Goal: Task Accomplishment & Management: Use online tool/utility

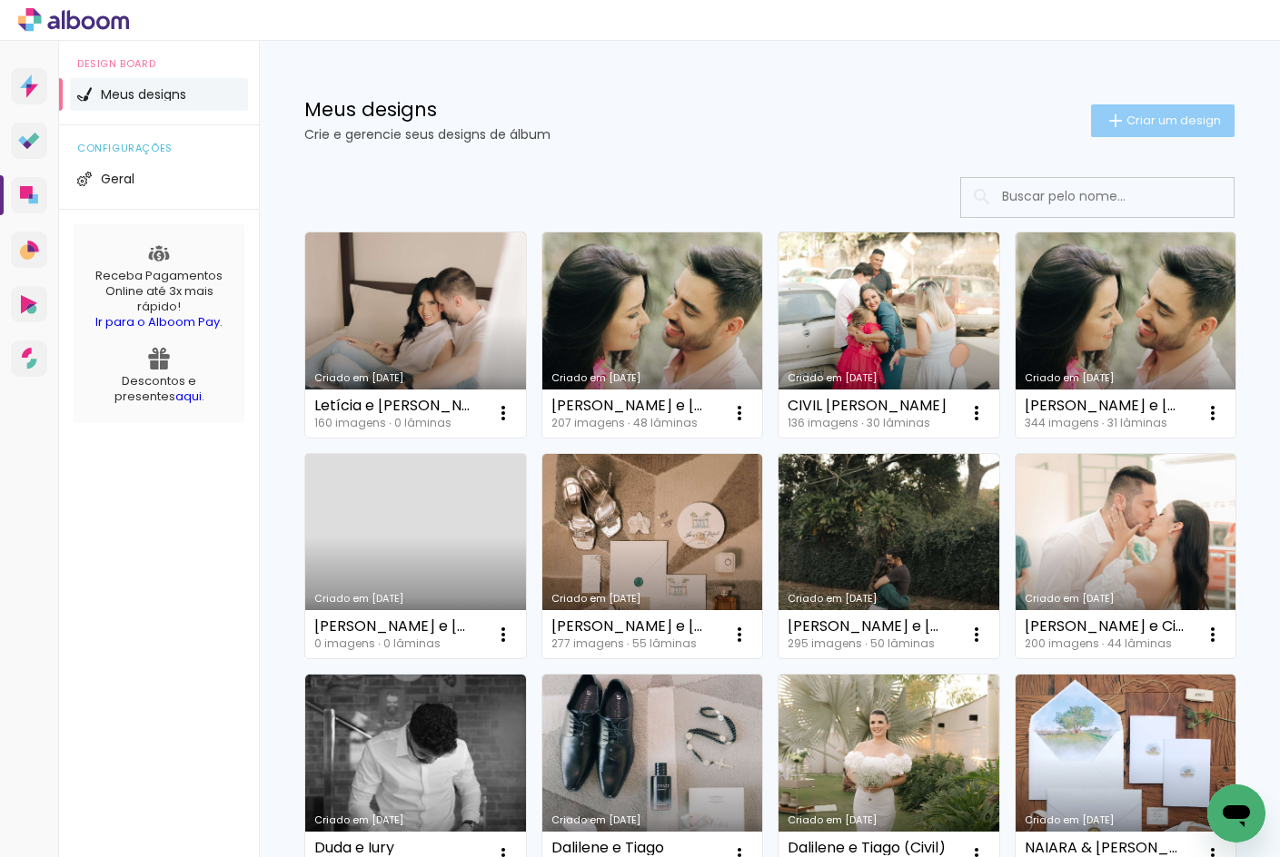
click at [1126, 121] on span "Criar um design" at bounding box center [1173, 120] width 94 height 12
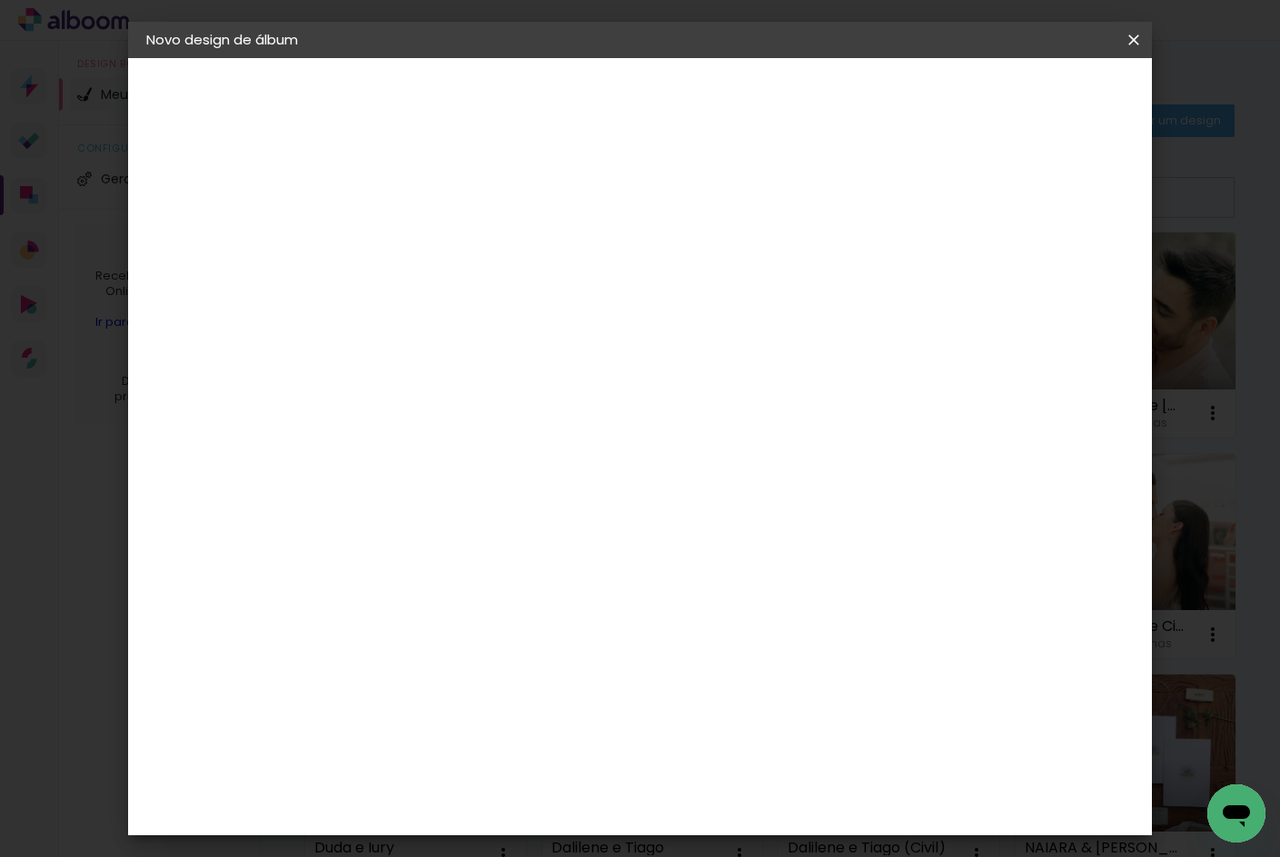
click at [443, 241] on input at bounding box center [443, 244] width 0 height 28
type input "Júlia"
type paper-input "Júlia"
click at [1115, 49] on paper-icon-button at bounding box center [1133, 40] width 36 height 33
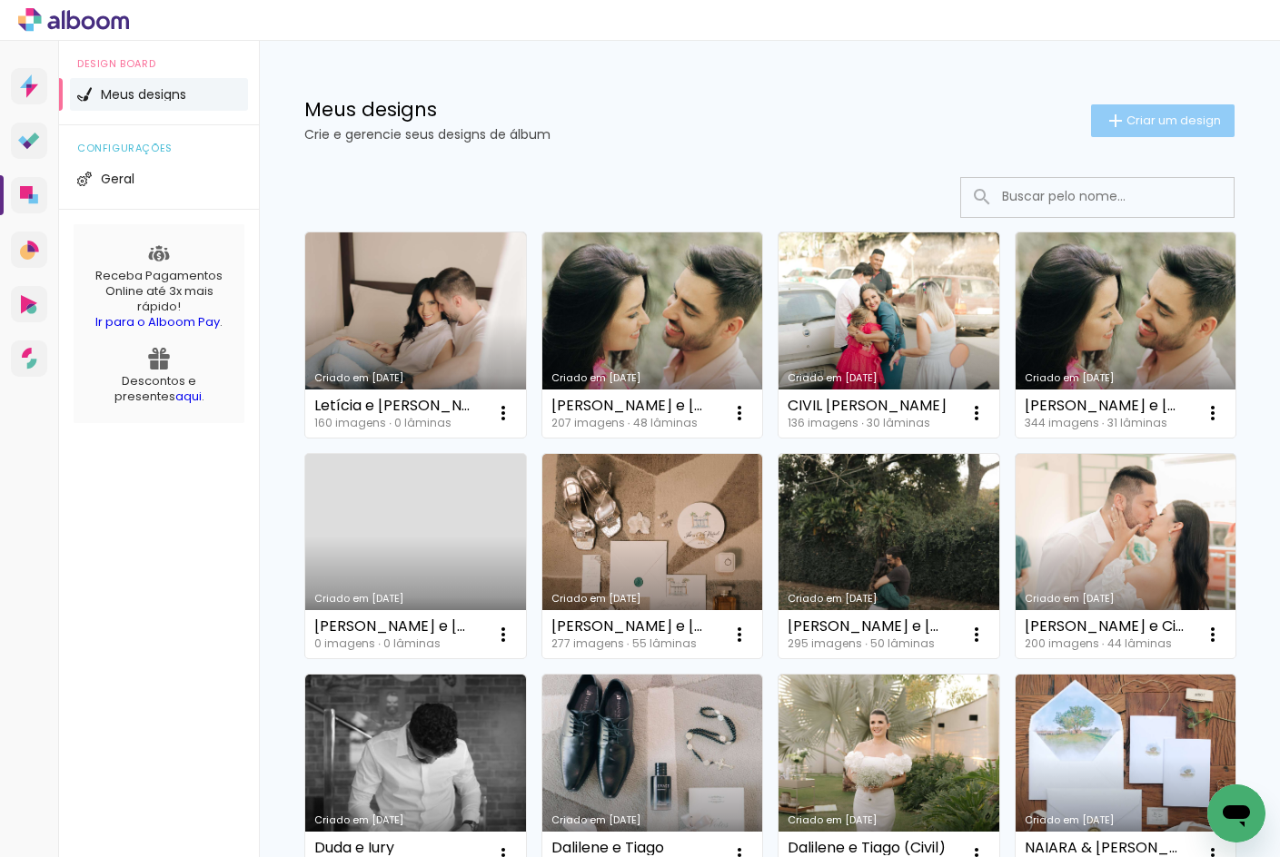
click at [1110, 109] on paper-button "Criar um design" at bounding box center [1163, 120] width 144 height 33
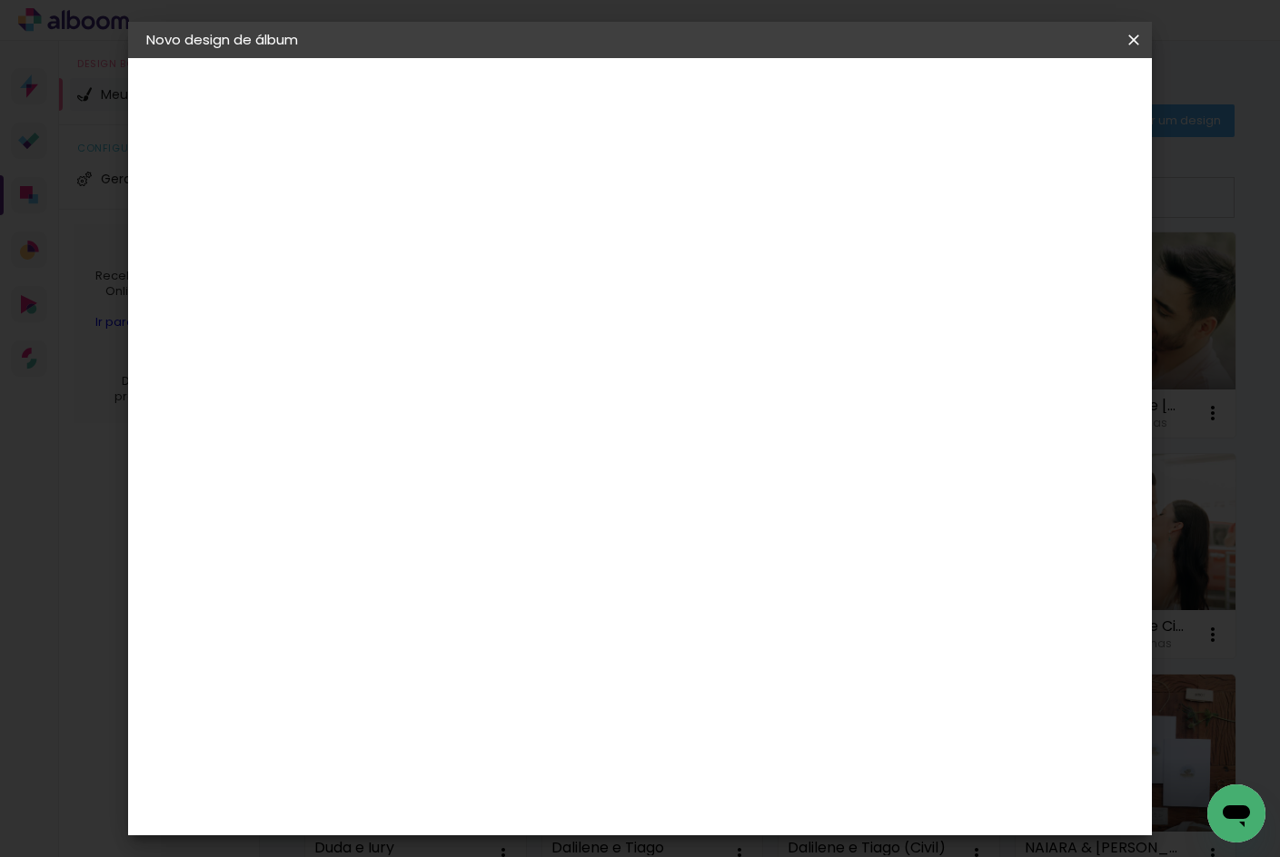
click at [443, 238] on input "Júlia" at bounding box center [443, 244] width 0 height 28
type input "Júlia e [PERSON_NAME]"
type paper-input "Júlia e [PERSON_NAME]"
click at [0, 0] on slot "Avançar" at bounding box center [0, 0] width 0 height 0
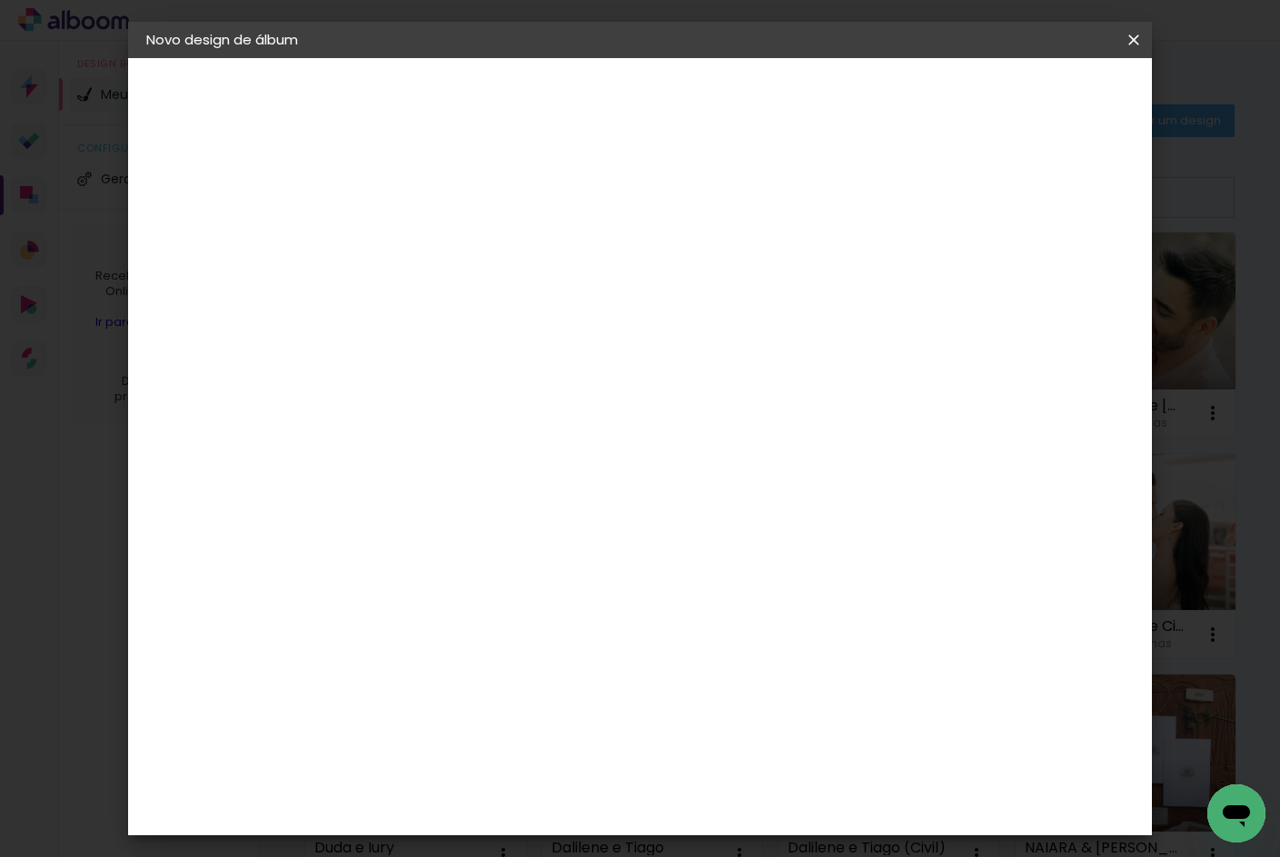
click at [783, 108] on paper-button "Avançar" at bounding box center [738, 96] width 89 height 31
click at [566, 748] on span "30 × 30" at bounding box center [523, 766] width 84 height 37
click at [0, 0] on slot "Avançar" at bounding box center [0, 0] width 0 height 0
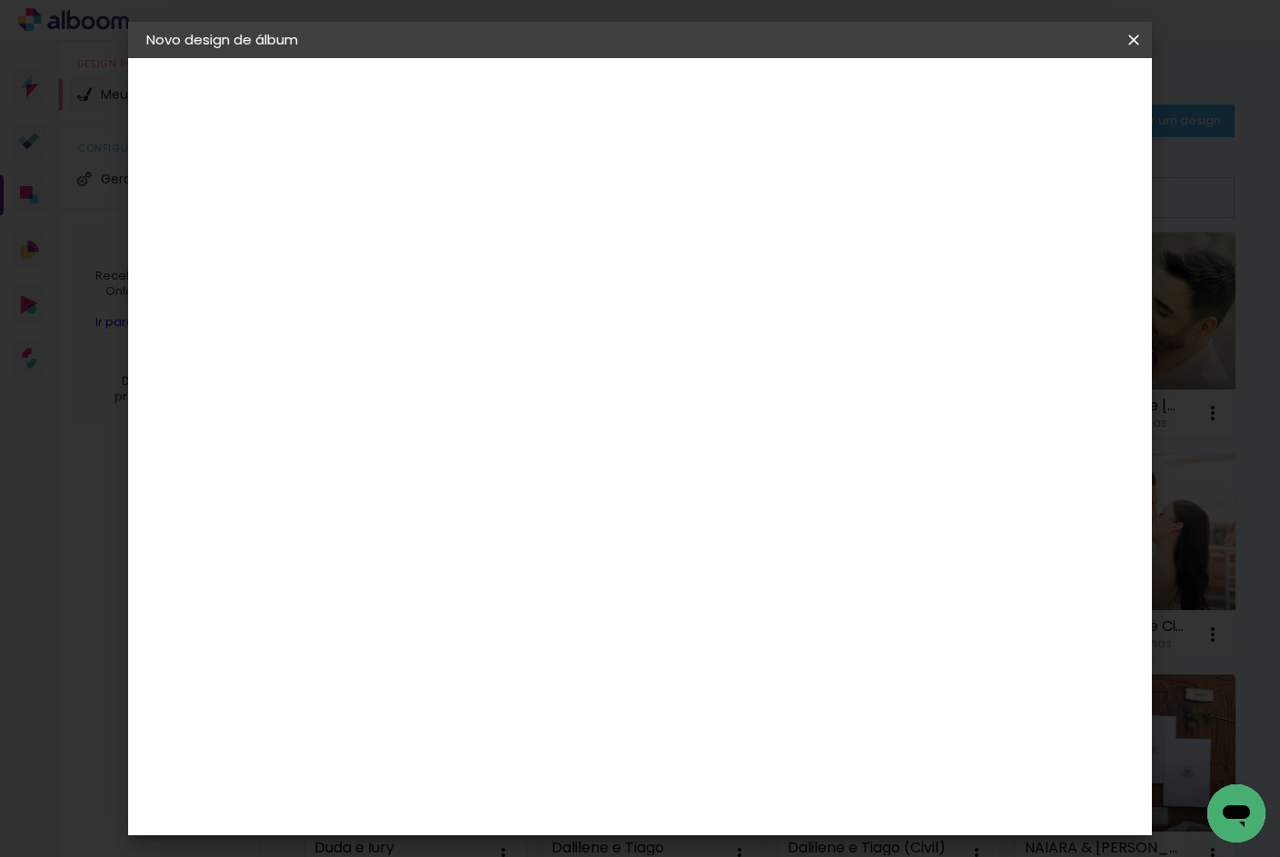
click at [1020, 100] on span "Iniciar design" at bounding box center [978, 96] width 83 height 13
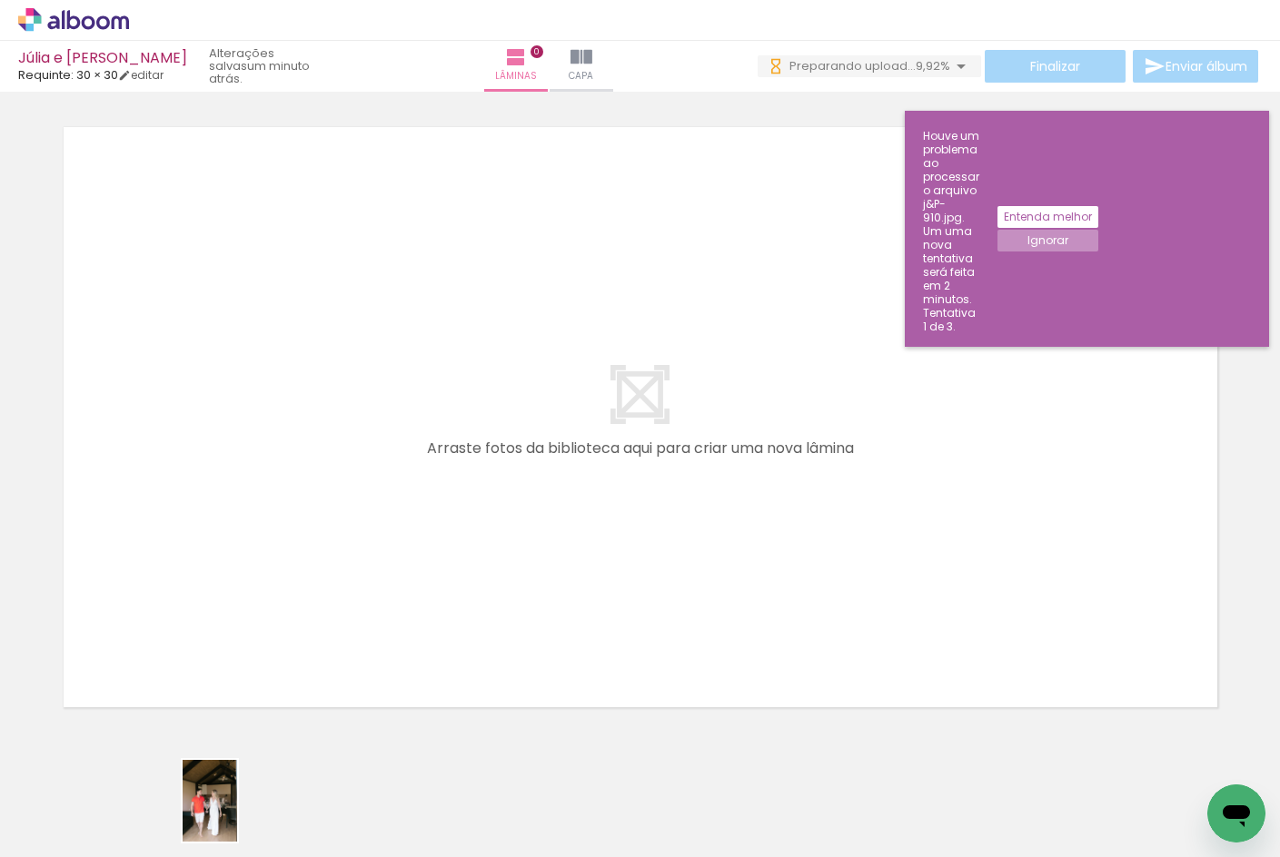
drag, startPoint x: 193, startPoint y: 841, endPoint x: 210, endPoint y: 816, distance: 30.2
click at [223, 813] on quentale-thumb at bounding box center [182, 796] width 102 height 104
click at [1098, 230] on paper-button "Ignorar" at bounding box center [1047, 241] width 101 height 22
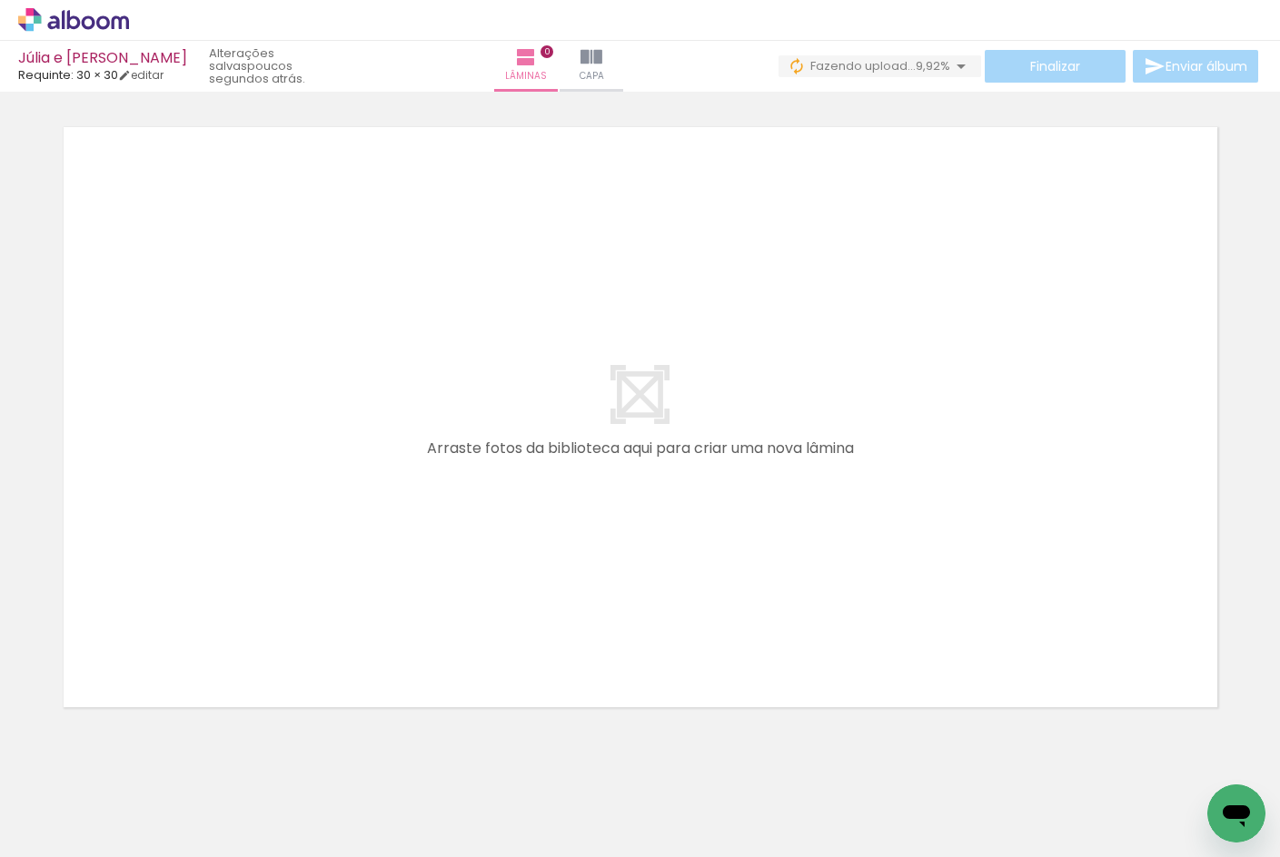
scroll to position [0, 14643]
click at [983, 646] on quentale-layouter at bounding box center [640, 417] width 1166 height 593
click at [772, 243] on quentale-layouter at bounding box center [640, 417] width 1166 height 593
click at [843, 76] on paper-button "0 Fazendo upload... 9,92%" at bounding box center [879, 66] width 203 height 22
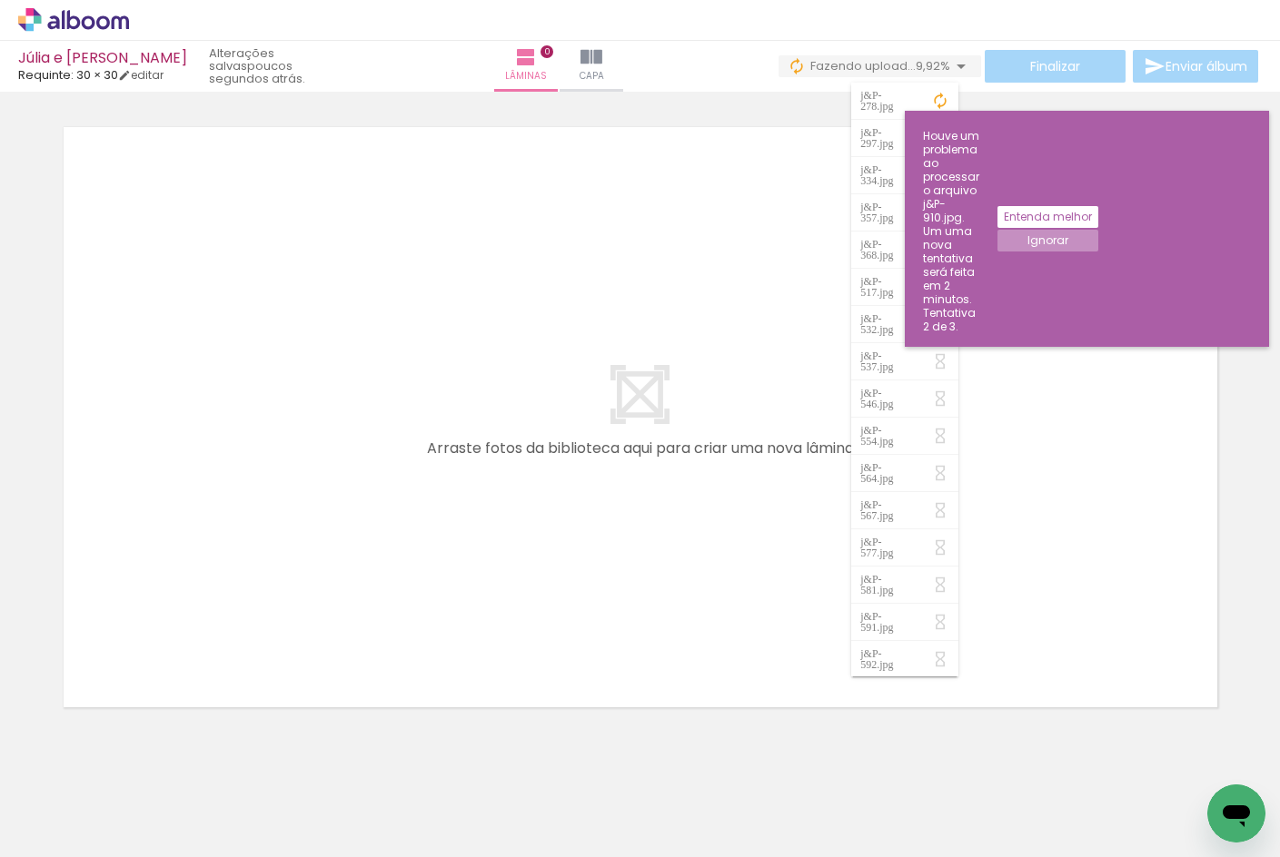
click at [735, 283] on quentale-layouter at bounding box center [640, 417] width 1166 height 593
click at [0, 0] on slot "Ignorar" at bounding box center [0, 0] width 0 height 0
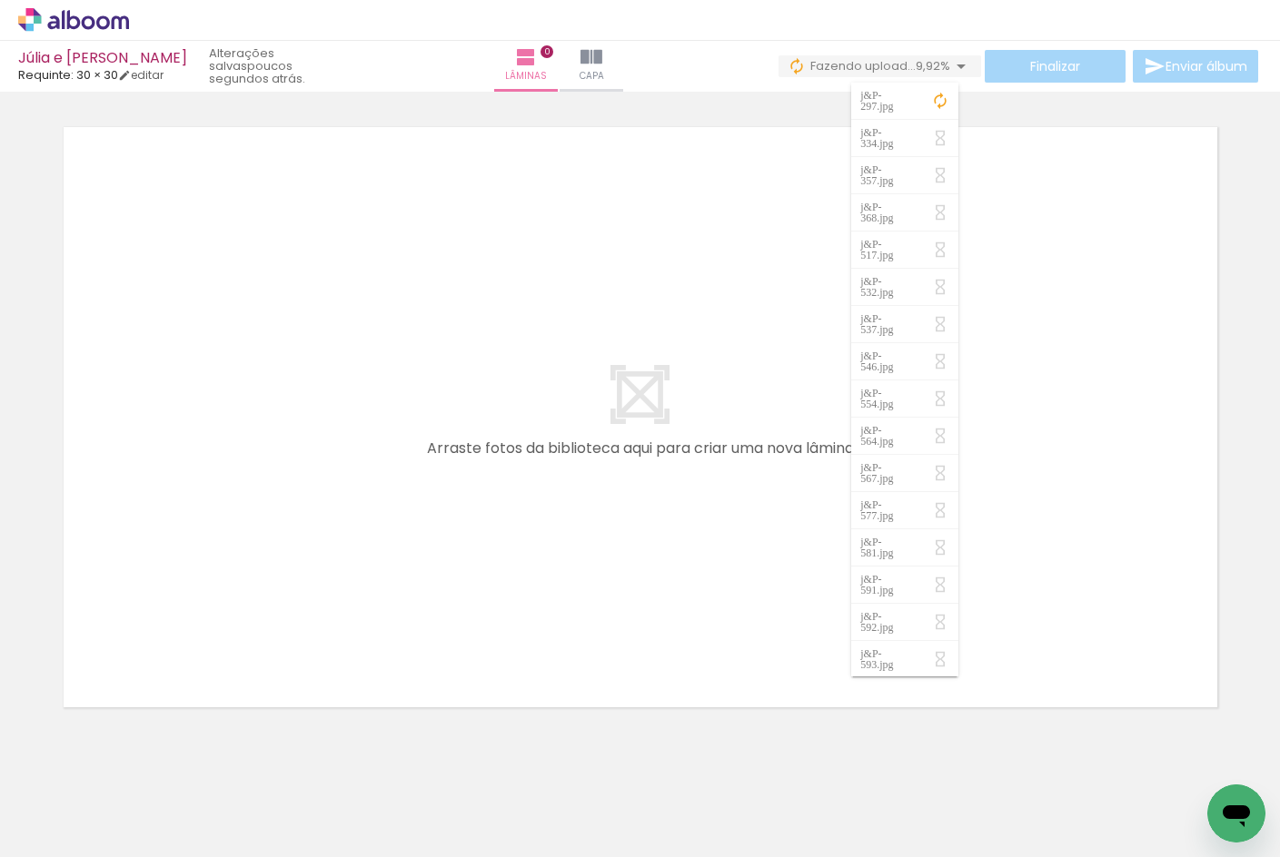
click at [938, 100] on iron-icon at bounding box center [940, 101] width 18 height 18
click at [1245, 375] on div at bounding box center [640, 393] width 1280 height 639
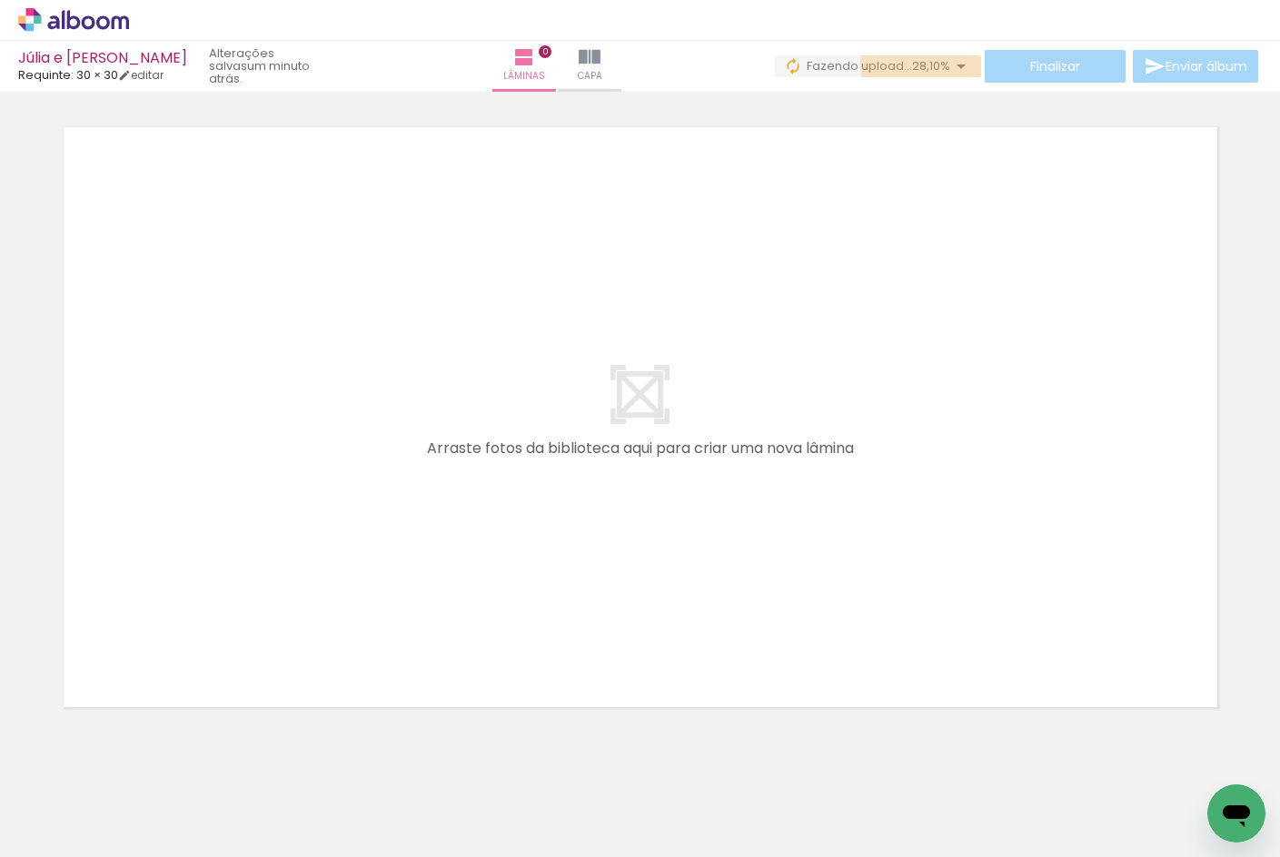
click at [917, 63] on span "28,10%" at bounding box center [931, 65] width 38 height 17
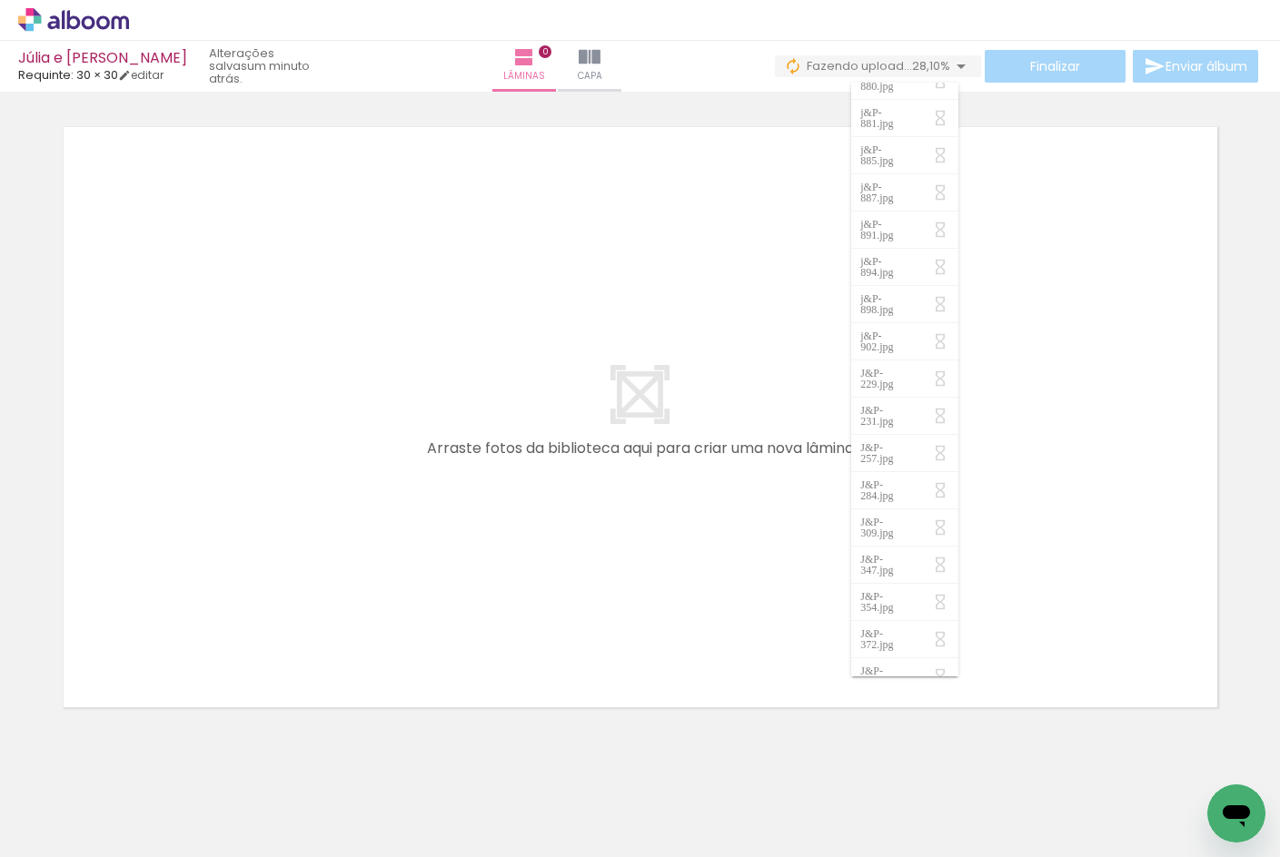
click at [143, 758] on iron-icon at bounding box center [142, 759] width 19 height 19
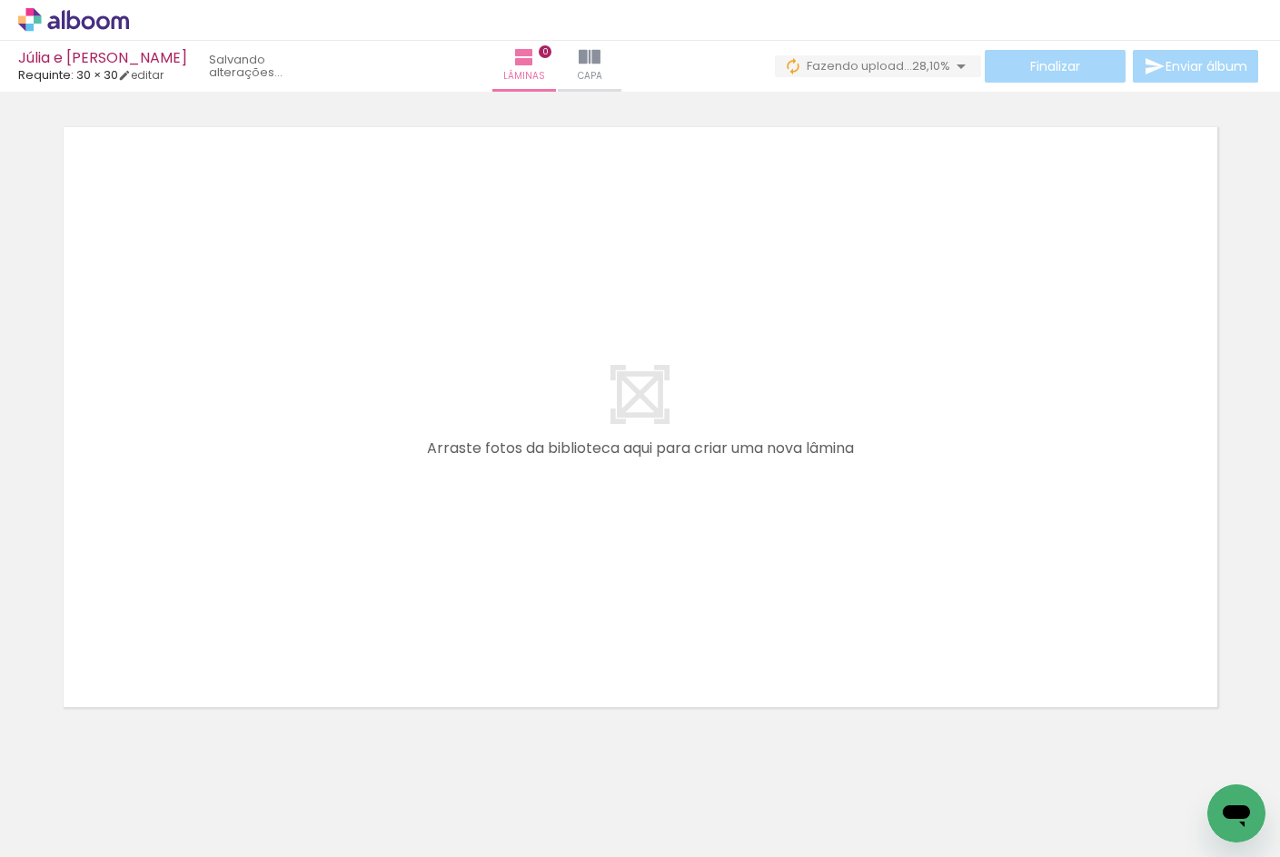
click at [143, 758] on iron-icon at bounding box center [142, 759] width 19 height 19
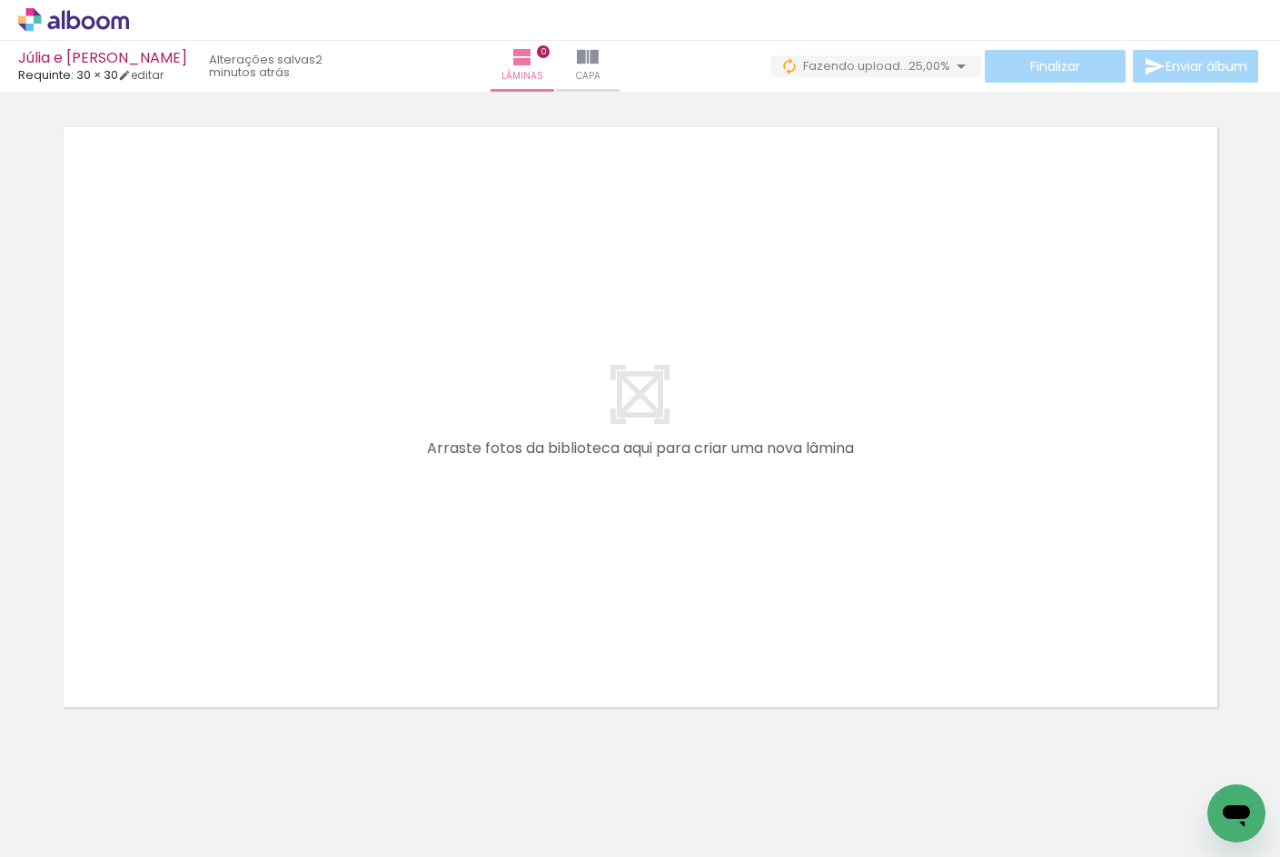
click at [143, 758] on iron-icon at bounding box center [142, 759] width 19 height 19
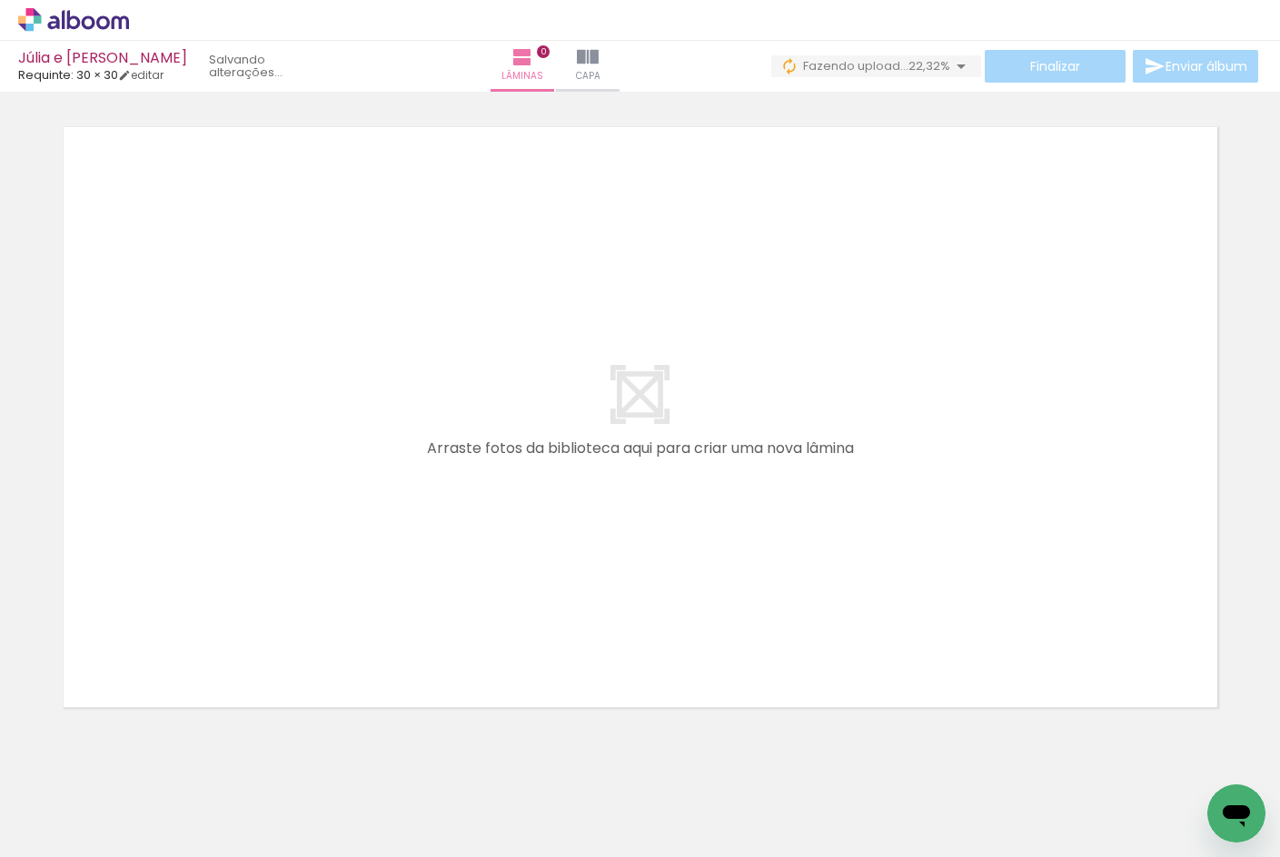
click at [143, 758] on iron-icon at bounding box center [142, 759] width 19 height 19
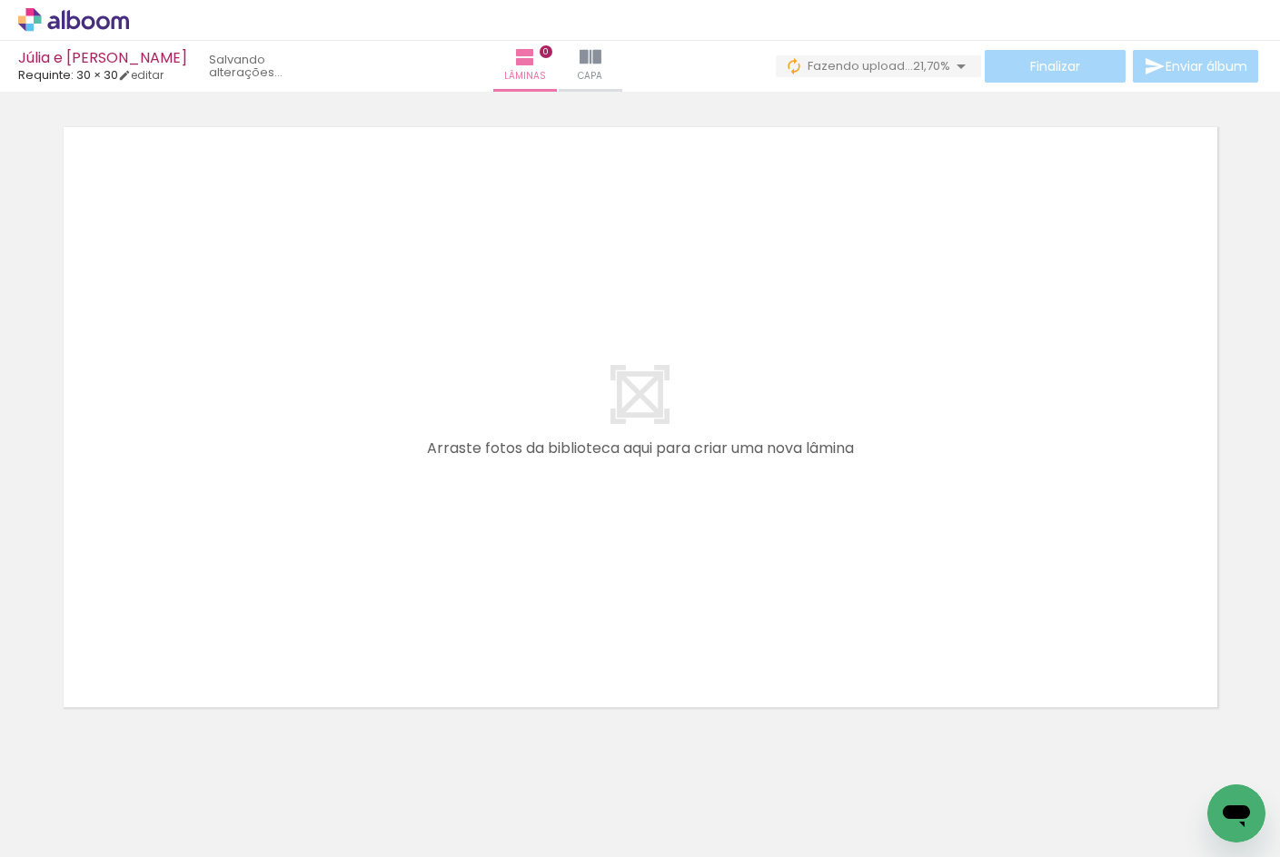
click at [143, 758] on iron-icon at bounding box center [142, 759] width 19 height 19
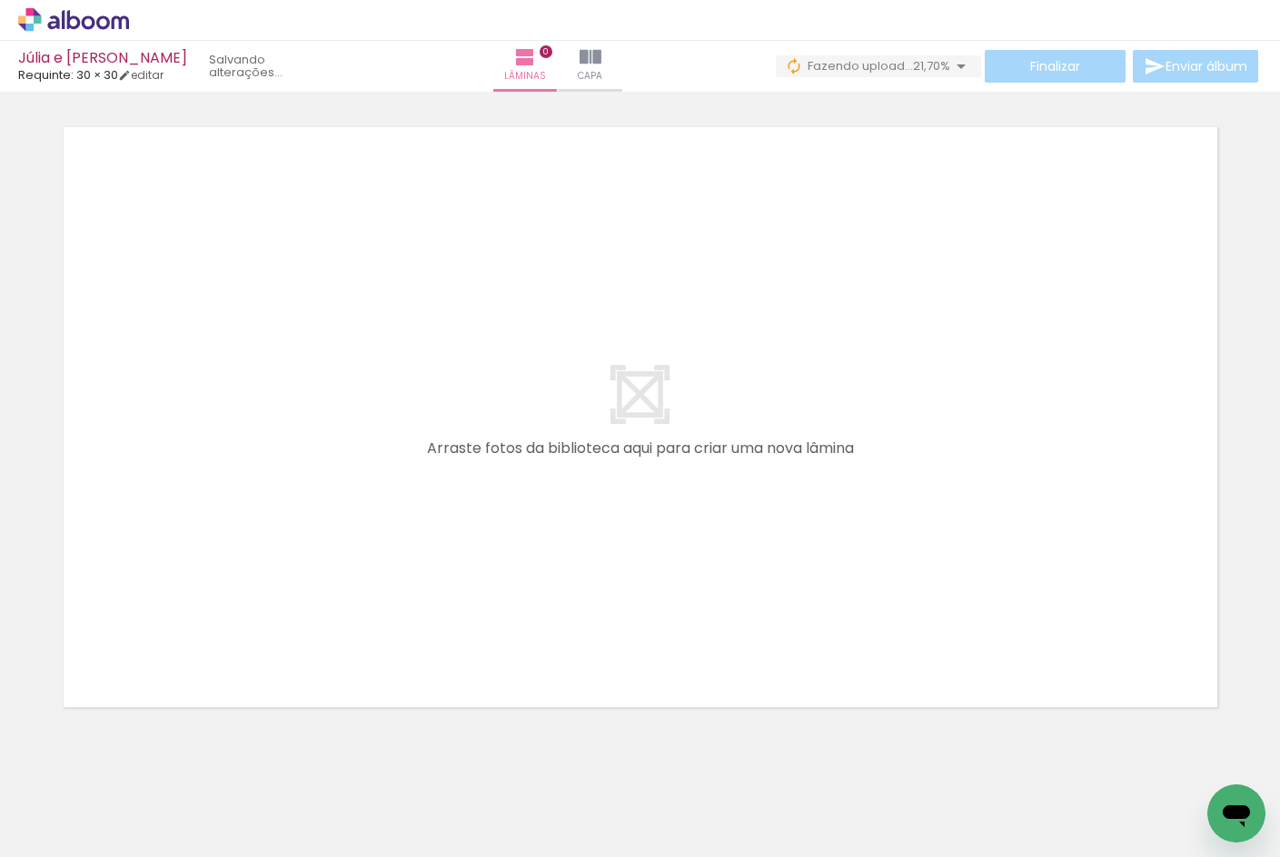
click at [143, 758] on quentale-thumb at bounding box center [182, 796] width 102 height 104
click at [143, 758] on iron-icon at bounding box center [142, 759] width 19 height 19
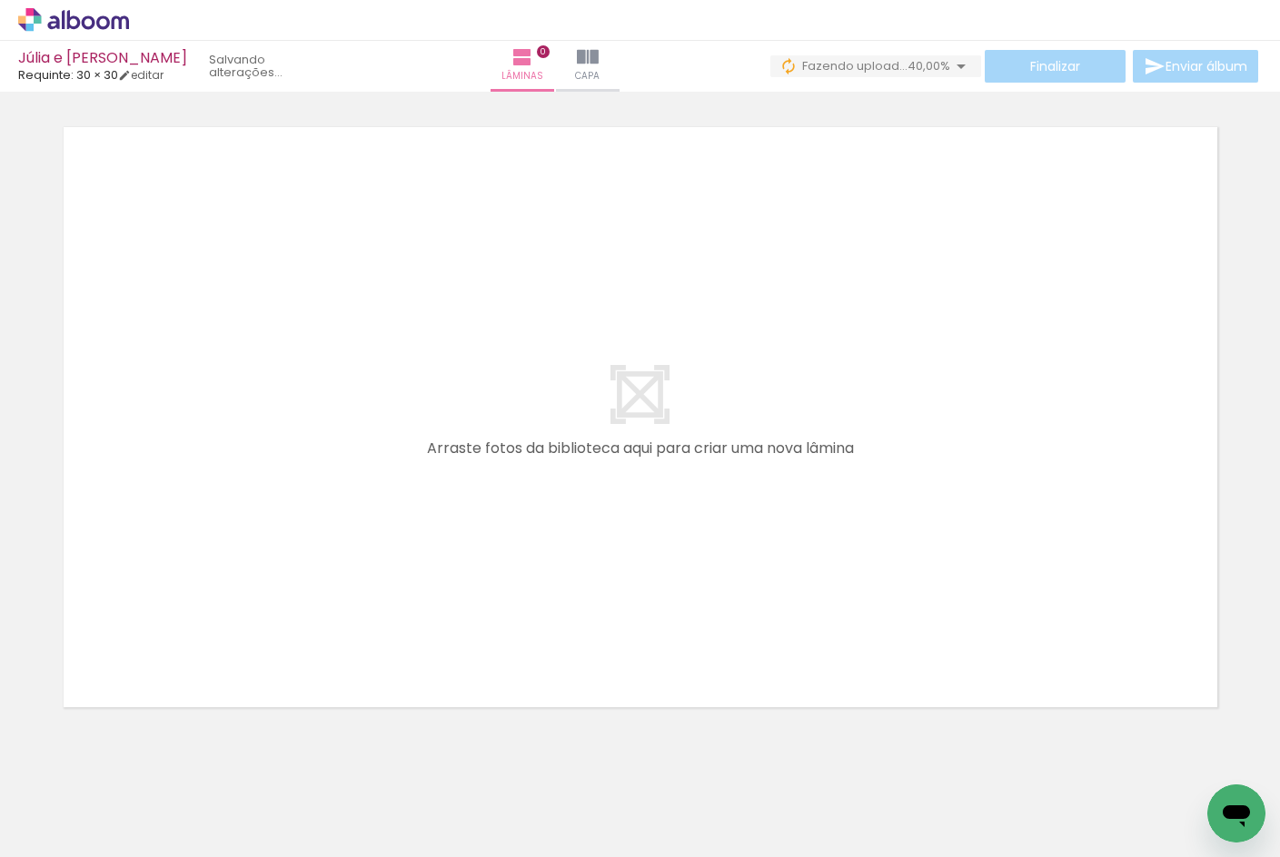
click at [143, 758] on iron-icon at bounding box center [142, 759] width 19 height 19
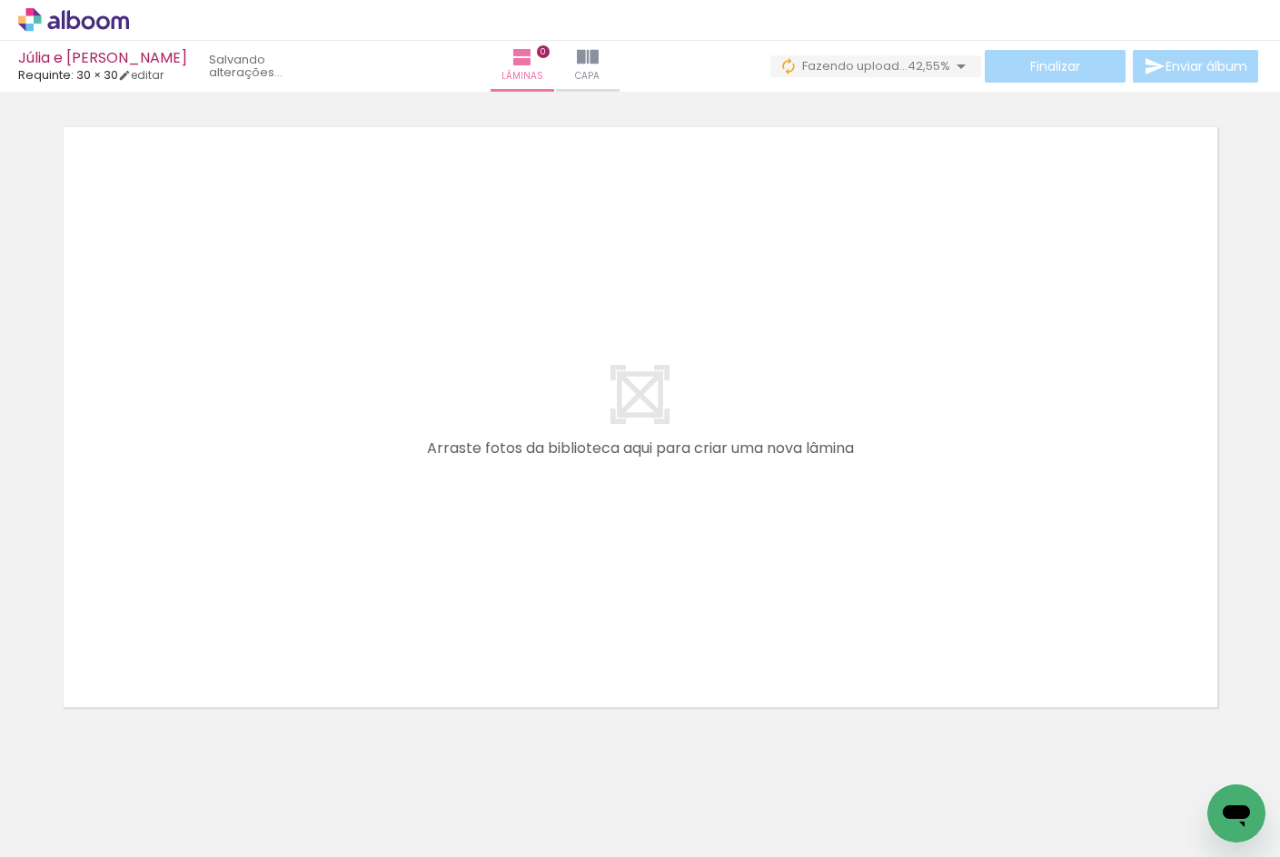
click at [143, 758] on iron-icon at bounding box center [142, 759] width 19 height 19
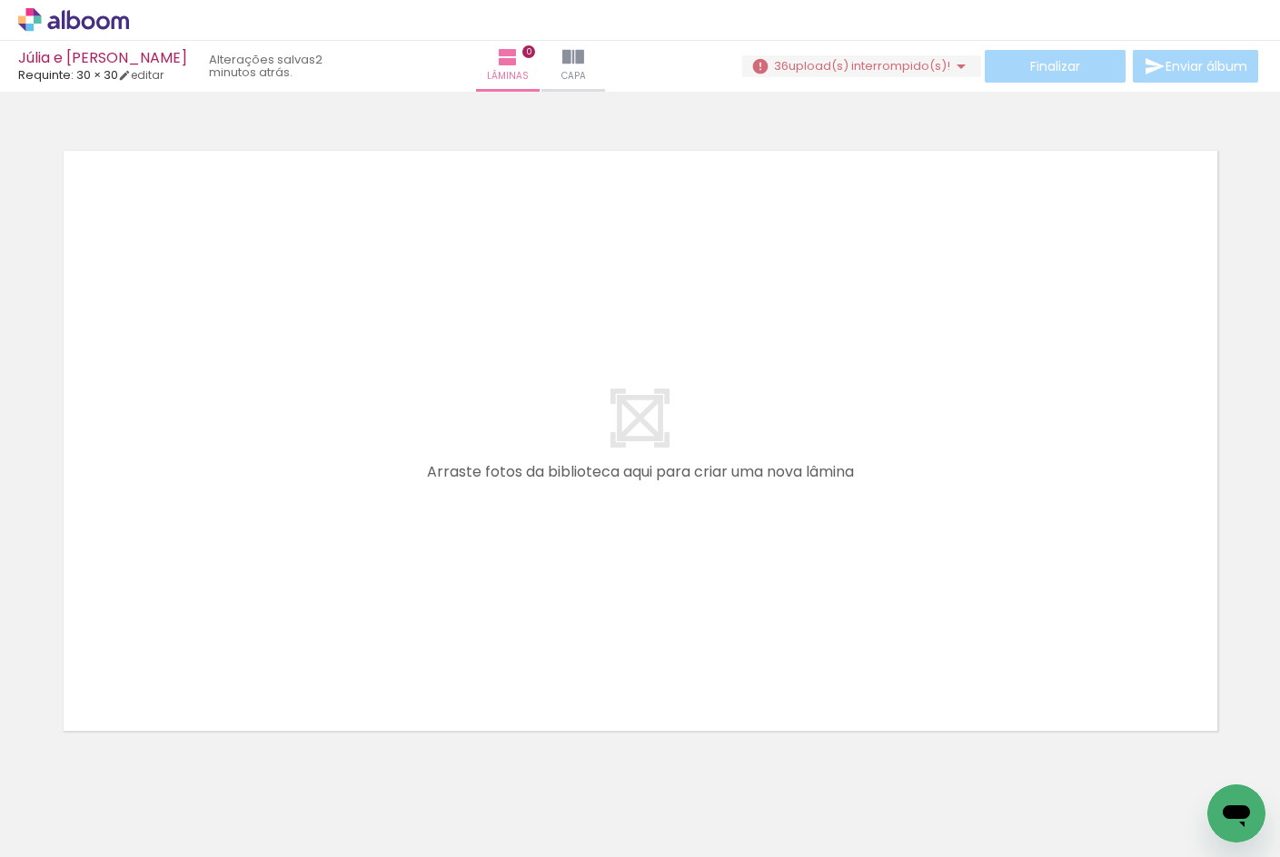
click at [145, 768] on iron-icon at bounding box center [142, 759] width 19 height 19
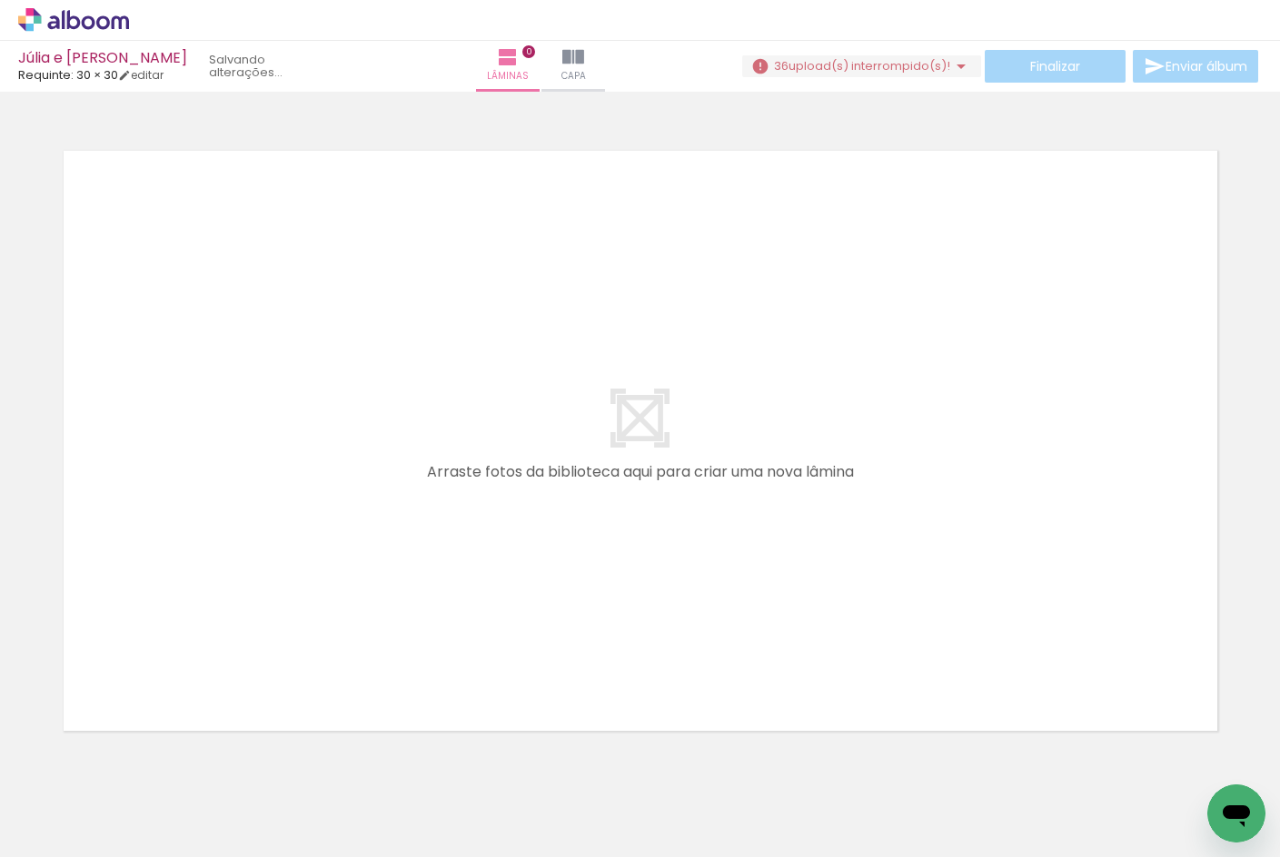
click at [145, 768] on iron-icon at bounding box center [142, 759] width 19 height 19
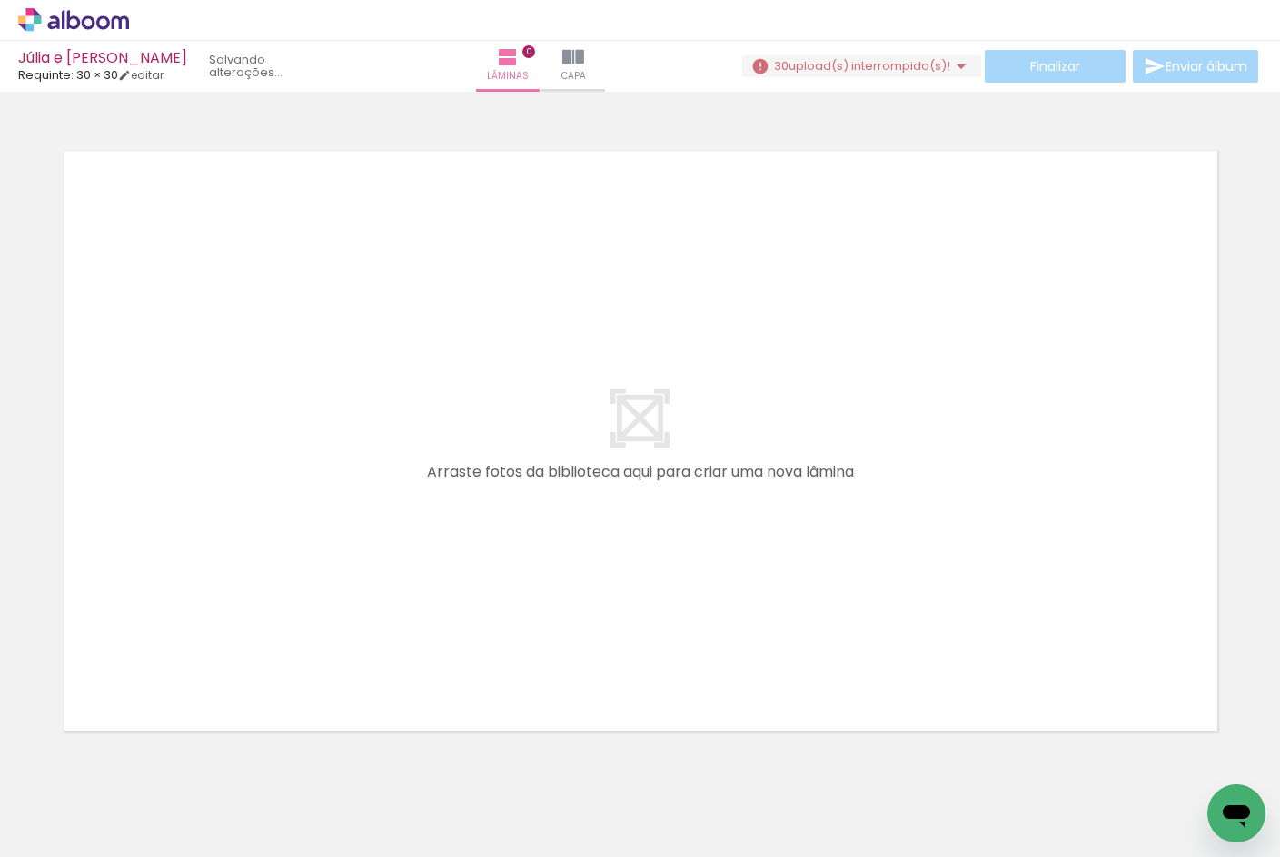
click at [145, 768] on iron-icon at bounding box center [142, 759] width 19 height 19
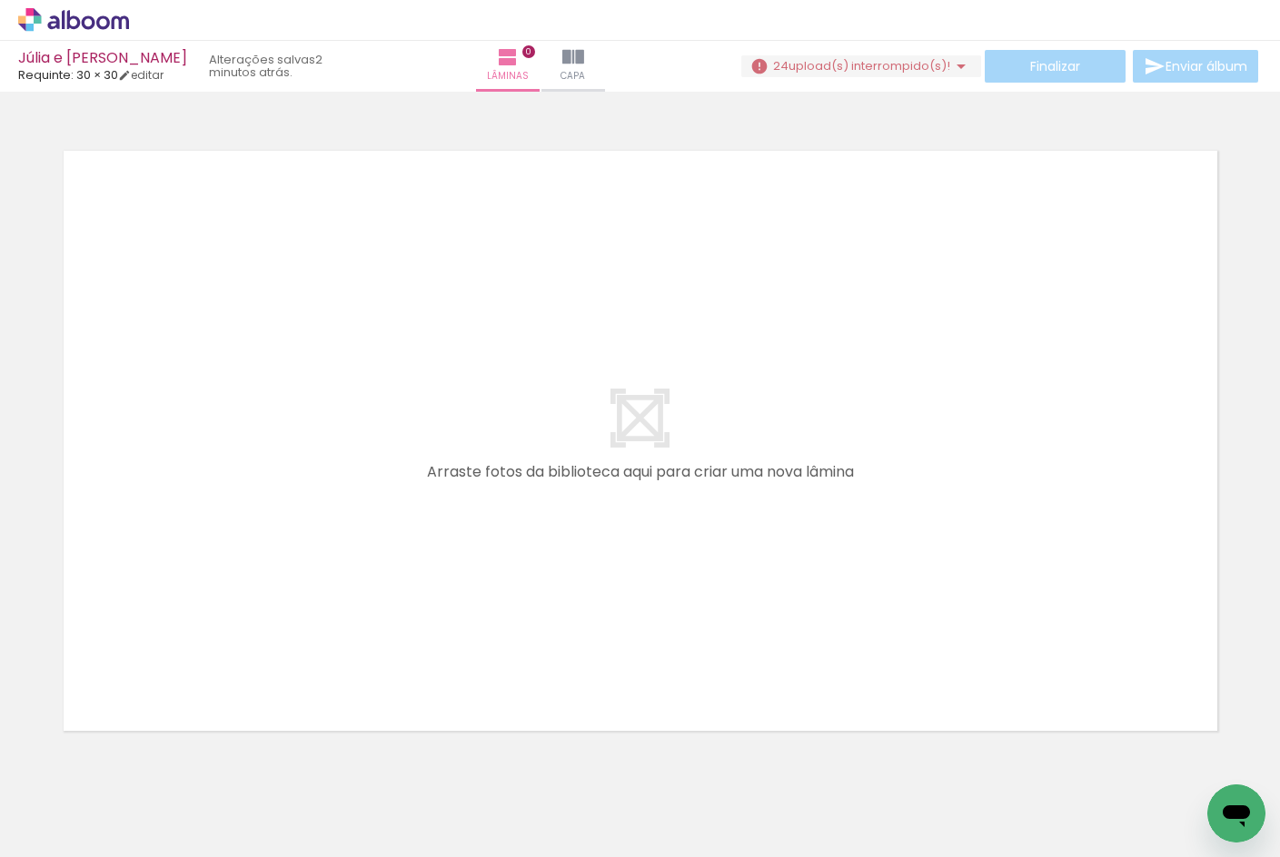
click at [145, 768] on iron-icon at bounding box center [142, 759] width 19 height 19
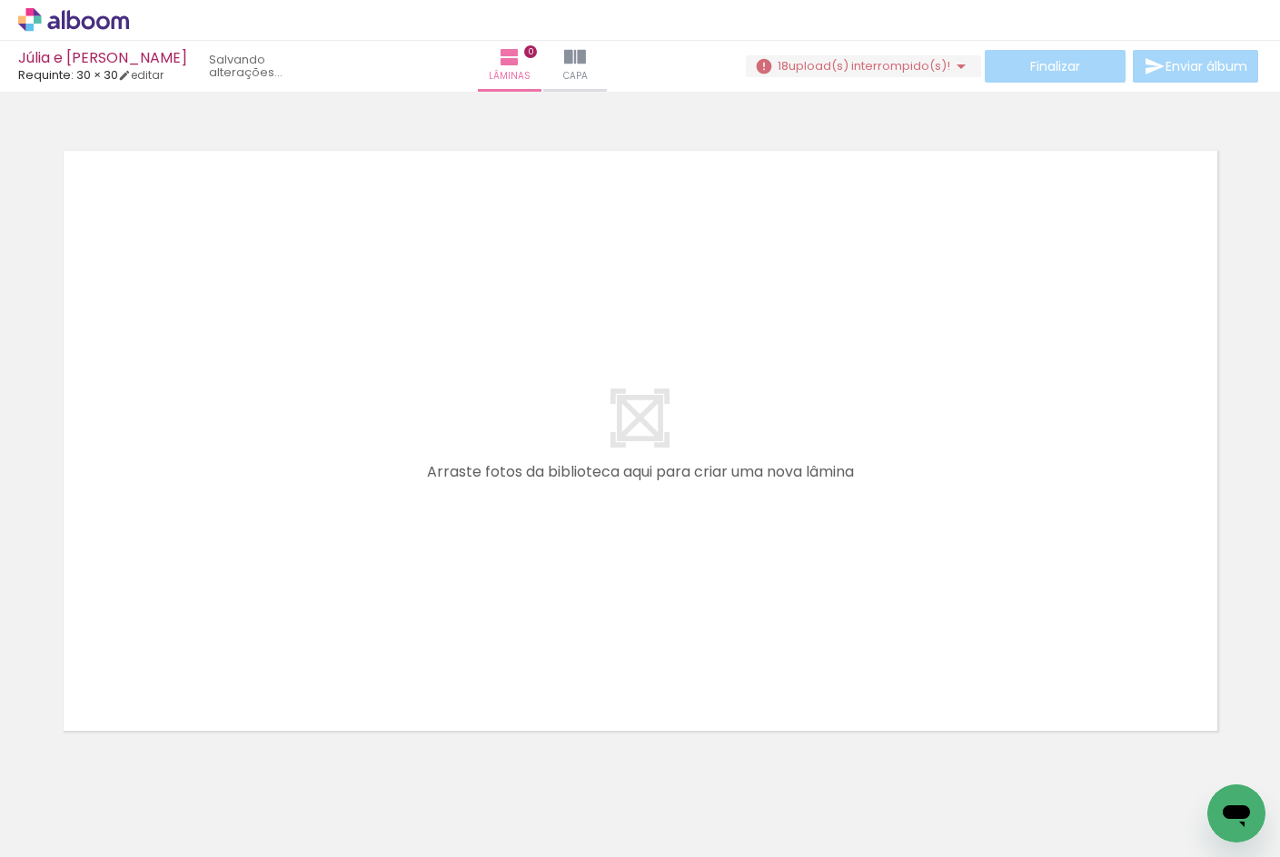
click at [145, 768] on iron-icon at bounding box center [142, 759] width 19 height 19
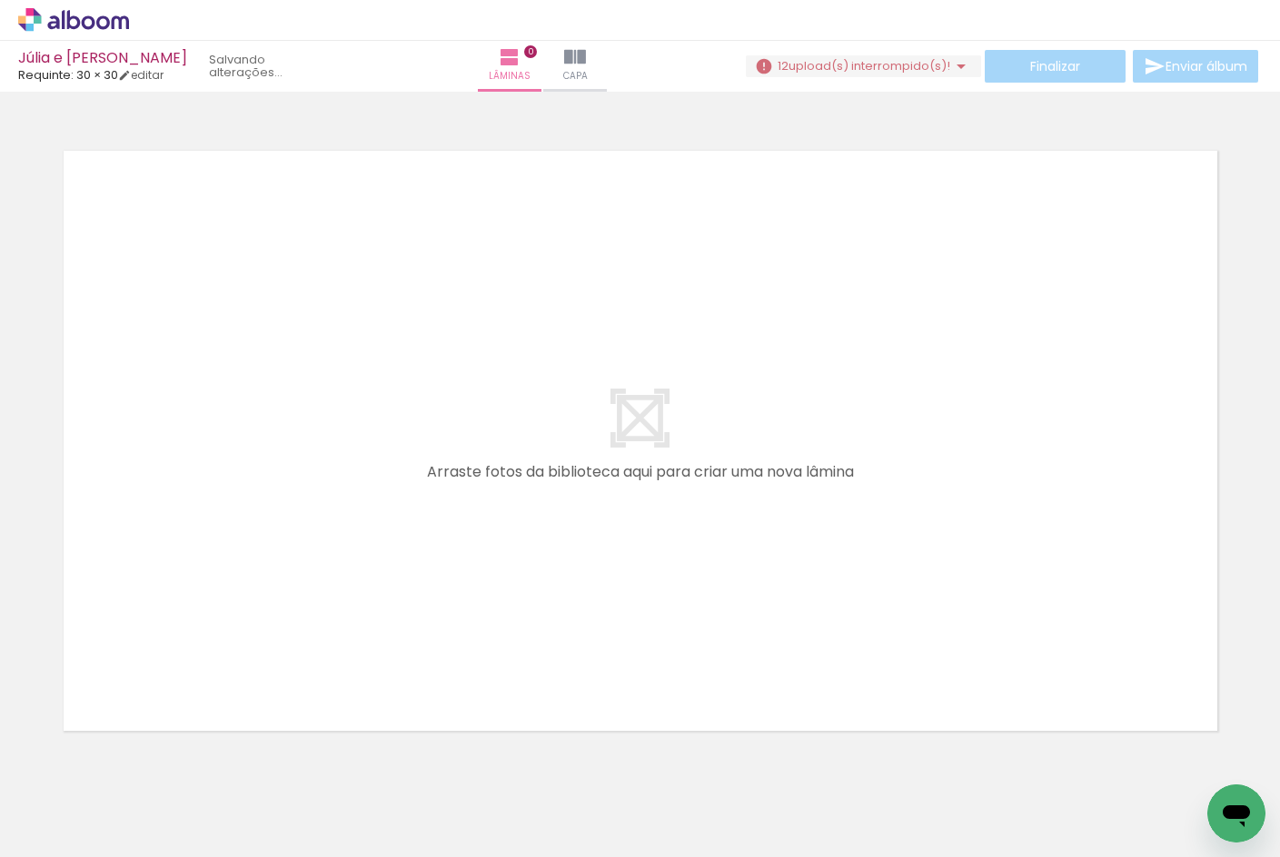
click at [145, 768] on iron-icon at bounding box center [142, 759] width 19 height 19
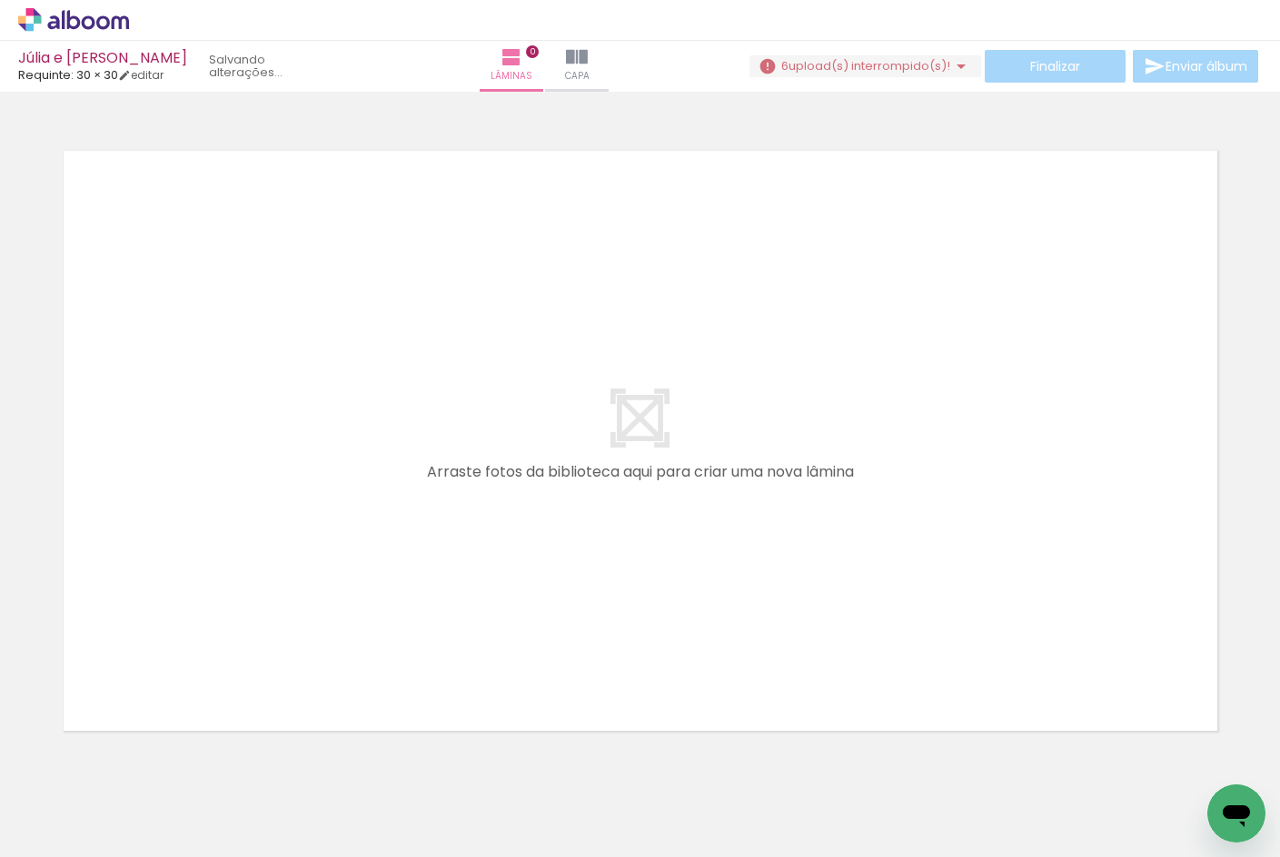
click at [145, 768] on iron-icon at bounding box center [142, 759] width 19 height 19
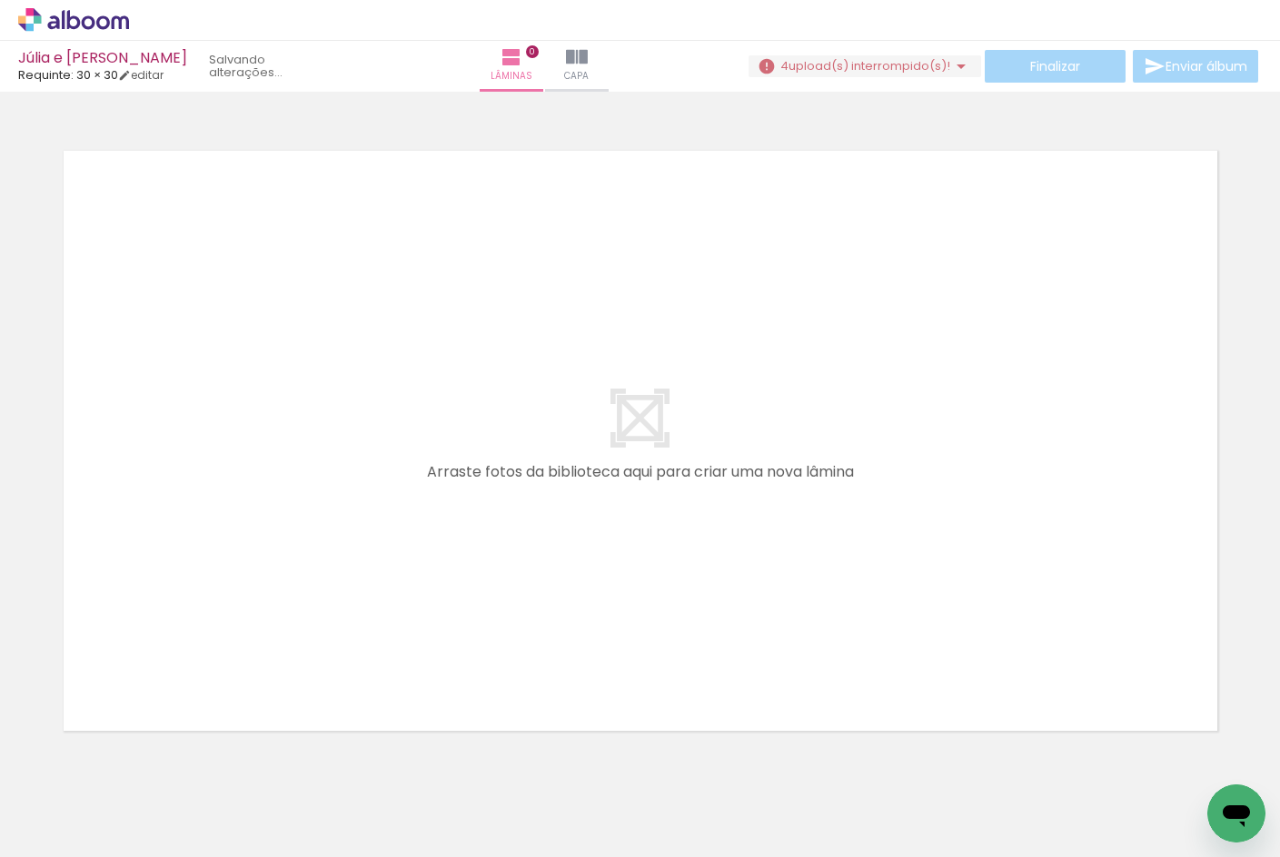
click at [145, 768] on iron-icon at bounding box center [142, 759] width 19 height 19
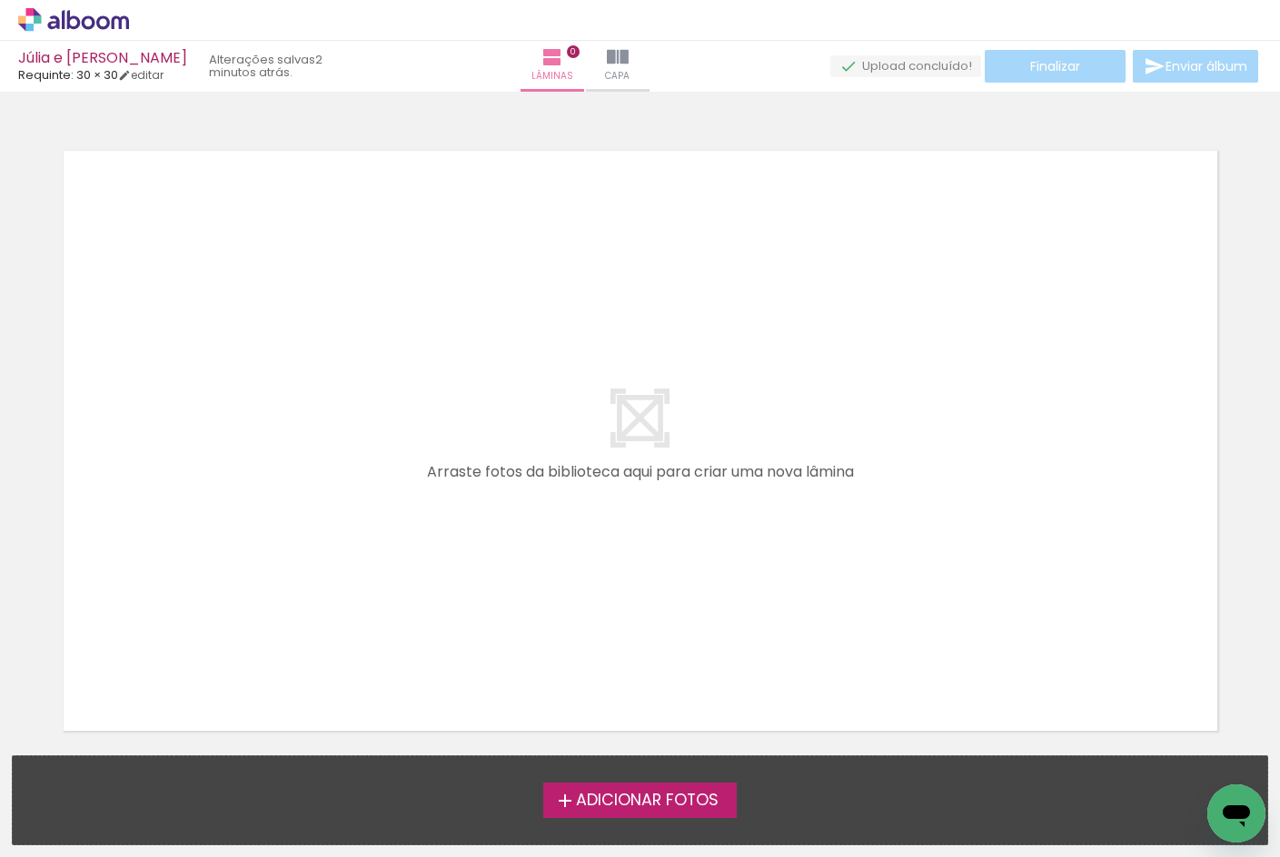
click at [562, 788] on label "Adicionar Fotos" at bounding box center [639, 800] width 193 height 35
click at [0, 0] on input "file" at bounding box center [0, 0] width 0 height 0
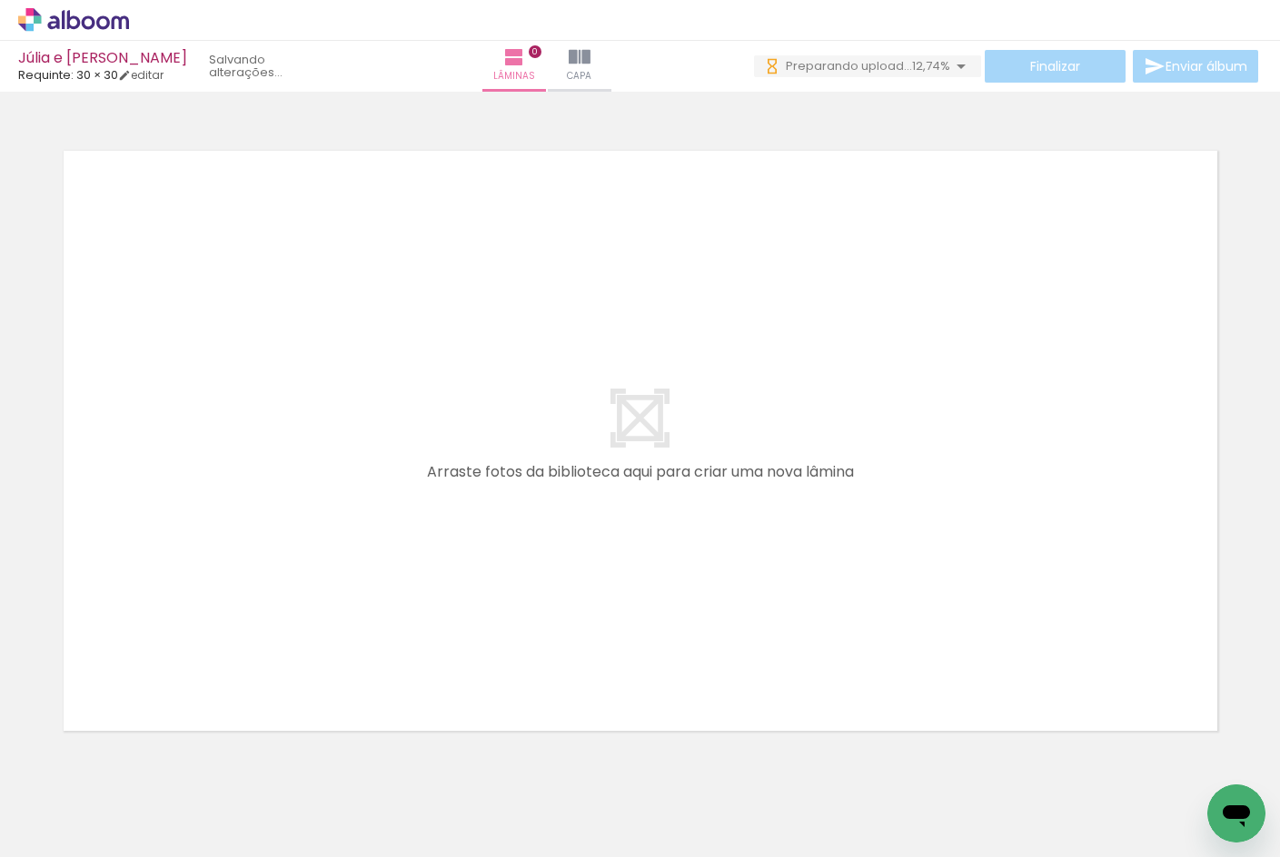
scroll to position [0, 14846]
click at [426, 307] on quentale-layouter at bounding box center [640, 440] width 1166 height 593
click at [843, 58] on quentale-upload-monitor at bounding box center [905, 66] width 151 height 23
click at [428, 233] on quentale-layouter at bounding box center [640, 440] width 1166 height 593
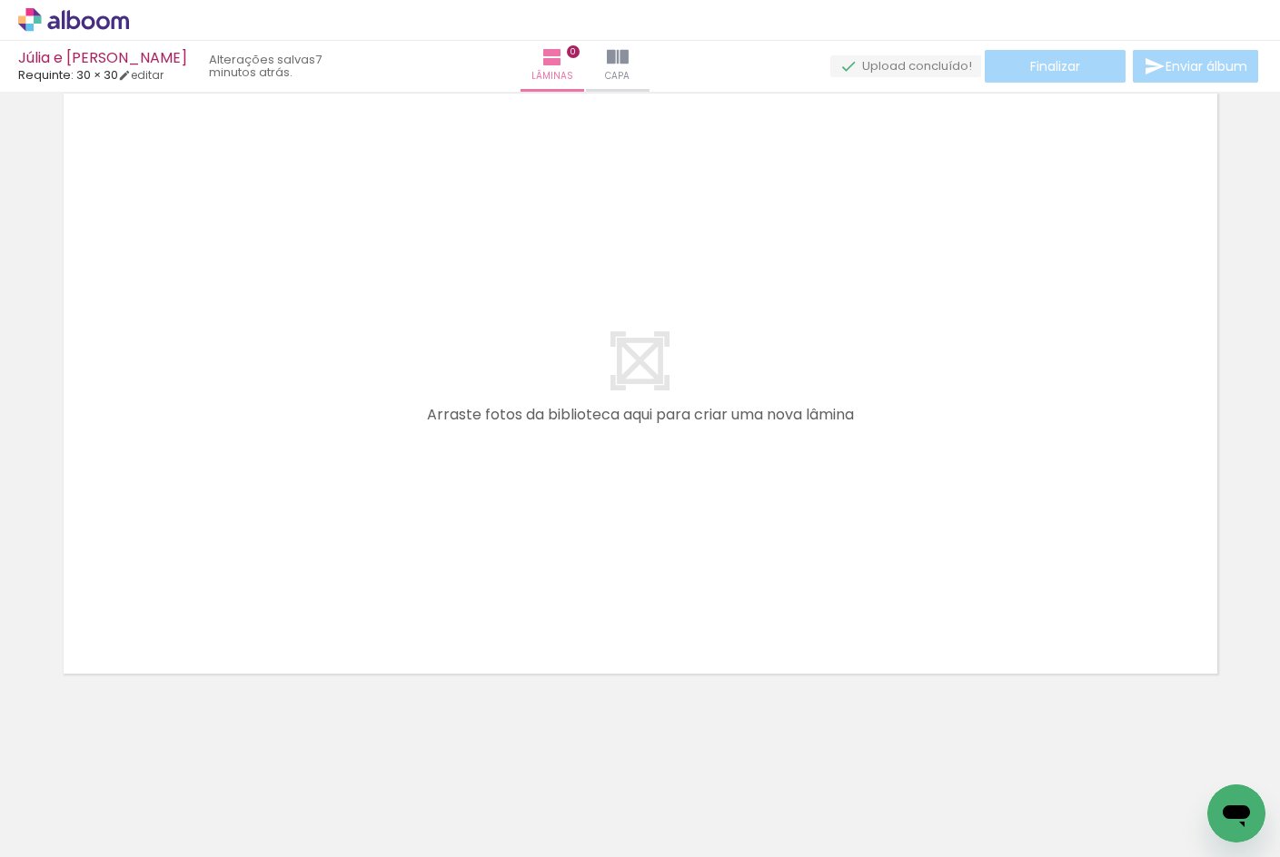
scroll to position [0, 0]
click at [72, 25] on icon at bounding box center [73, 20] width 111 height 24
